Goal: Navigation & Orientation: Find specific page/section

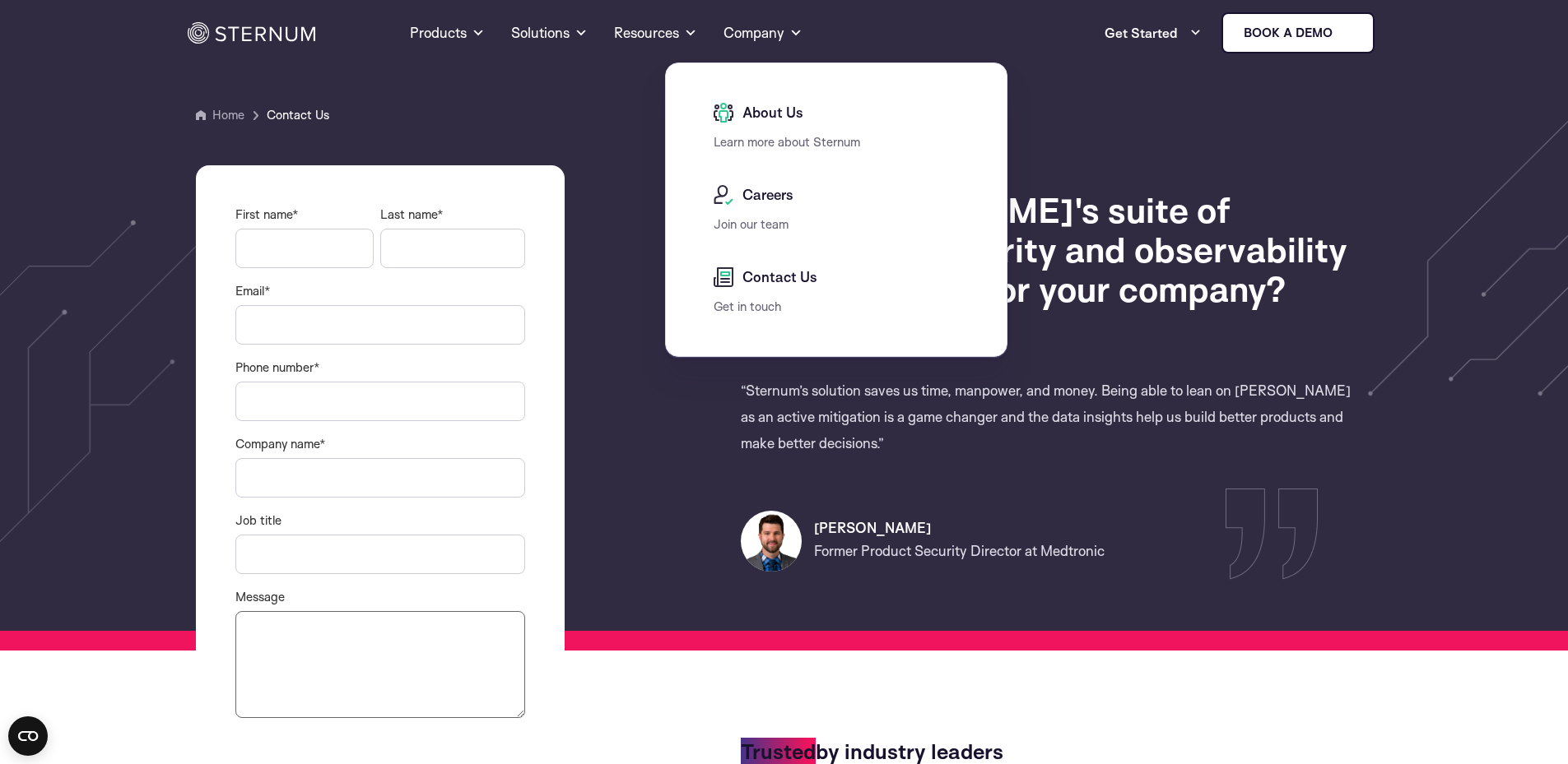
click at [773, 117] on span "About Us" at bounding box center [771, 113] width 65 height 20
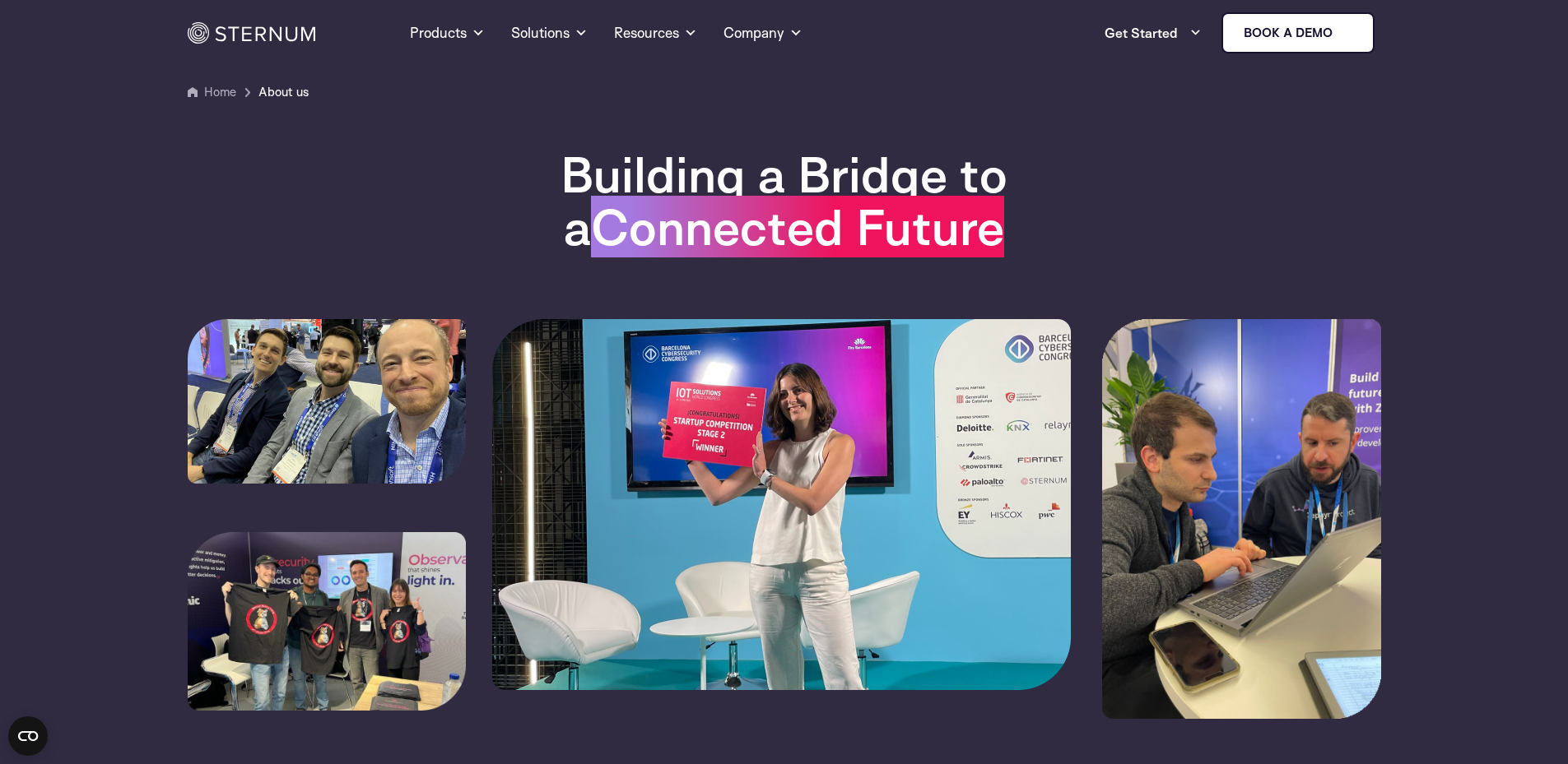
click at [226, 94] on link "Home" at bounding box center [220, 91] width 32 height 16
